Goal: Information Seeking & Learning: Learn about a topic

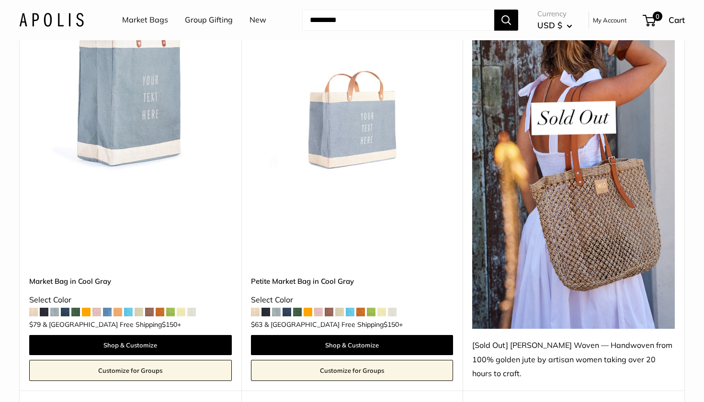
scroll to position [3745, 0]
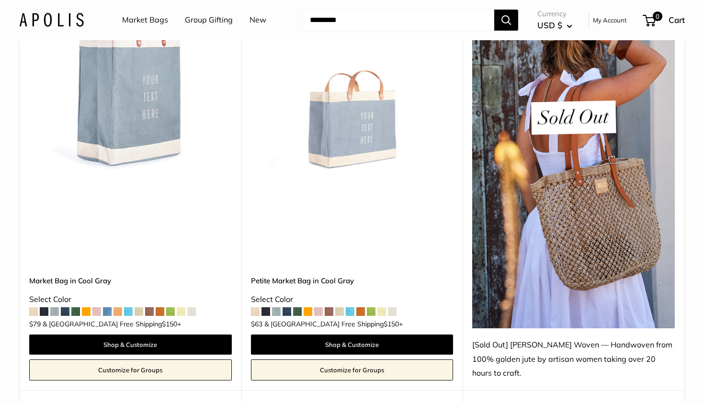
click at [255, 307] on span at bounding box center [255, 311] width 9 height 9
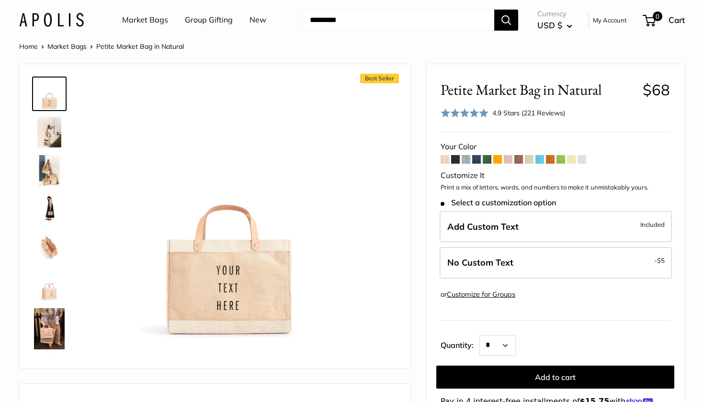
click at [455, 161] on span at bounding box center [455, 159] width 9 height 9
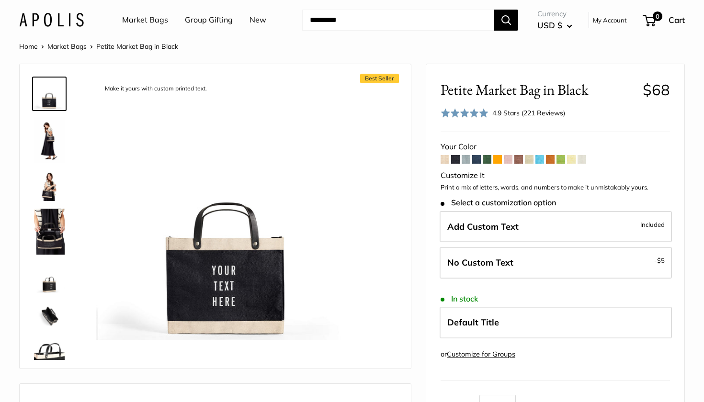
click at [466, 161] on span at bounding box center [465, 159] width 9 height 9
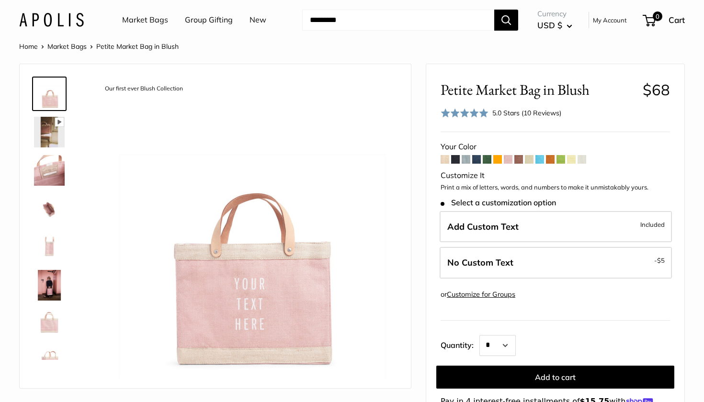
click at [521, 158] on span at bounding box center [518, 159] width 9 height 9
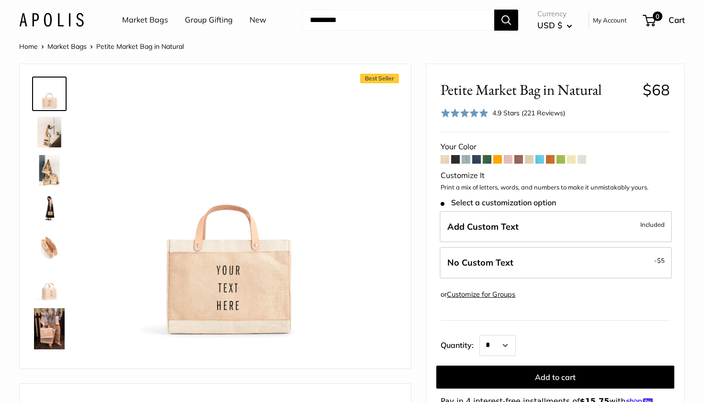
click at [46, 333] on img at bounding box center [49, 328] width 31 height 41
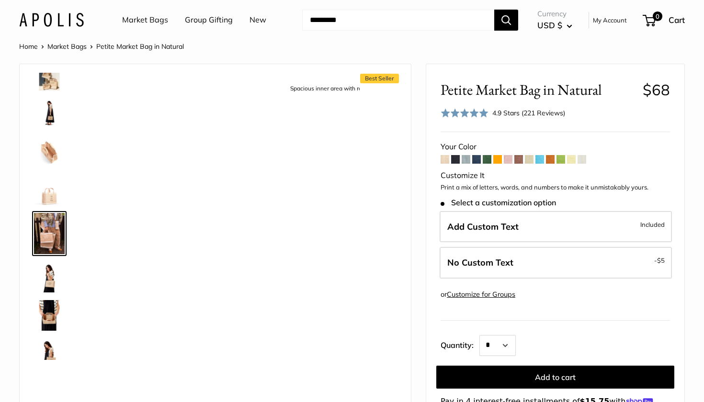
scroll to position [112, 0]
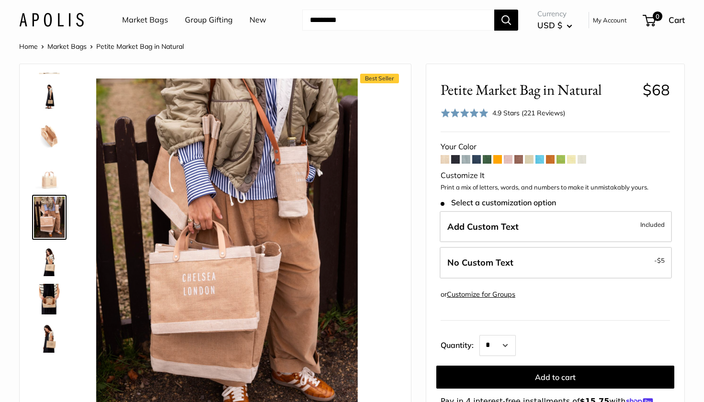
click at [59, 157] on link at bounding box center [49, 174] width 34 height 34
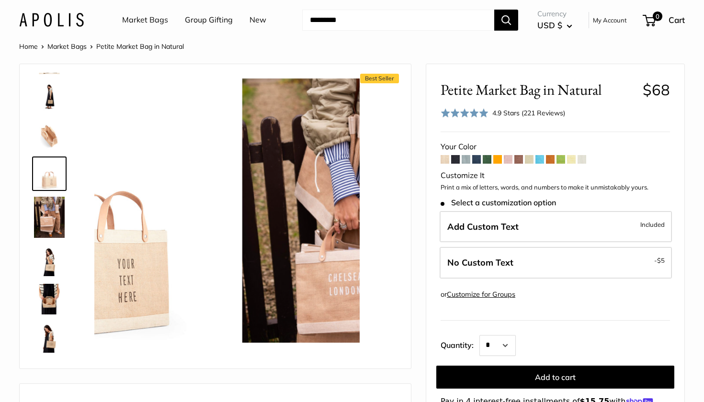
scroll to position [68, 0]
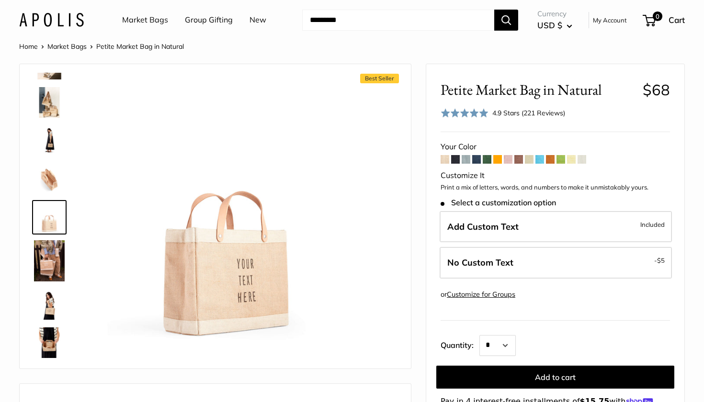
click at [154, 20] on link "Market Bags" at bounding box center [145, 20] width 46 height 14
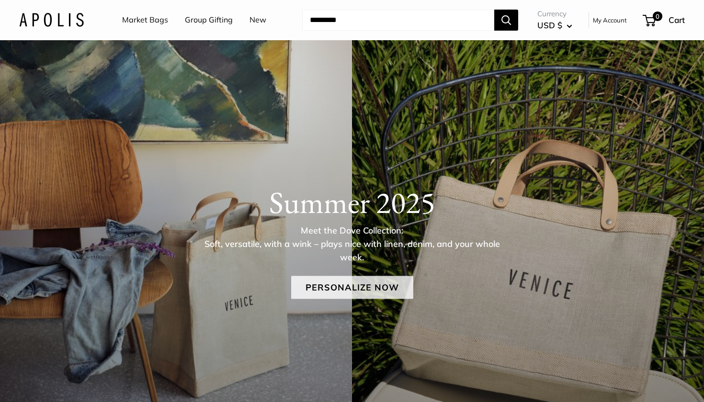
click at [356, 289] on link "Personalize Now" at bounding box center [352, 287] width 122 height 23
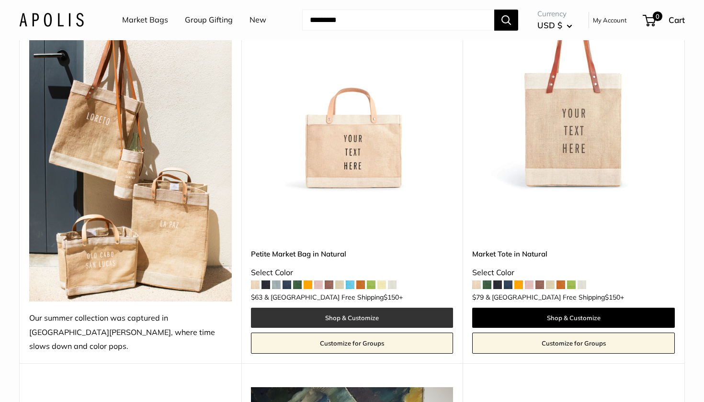
scroll to position [179, 0]
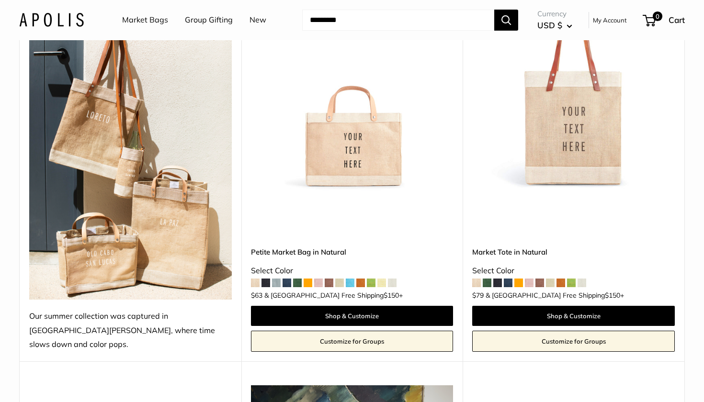
click at [327, 247] on link "Petite Market Bag in Natural" at bounding box center [352, 252] width 202 height 11
